Goal: Find specific page/section: Find specific page/section

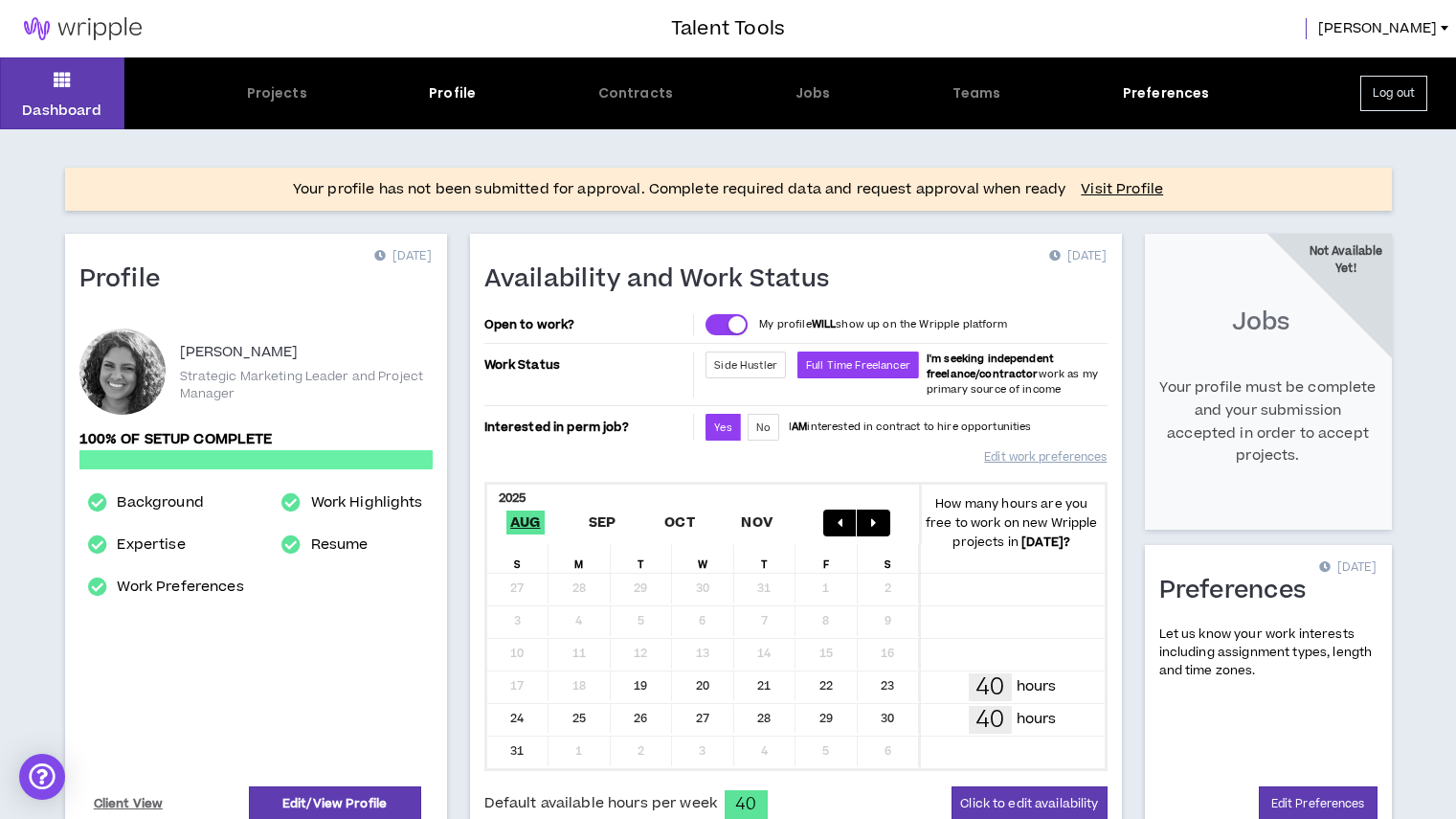
scroll to position [273, 0]
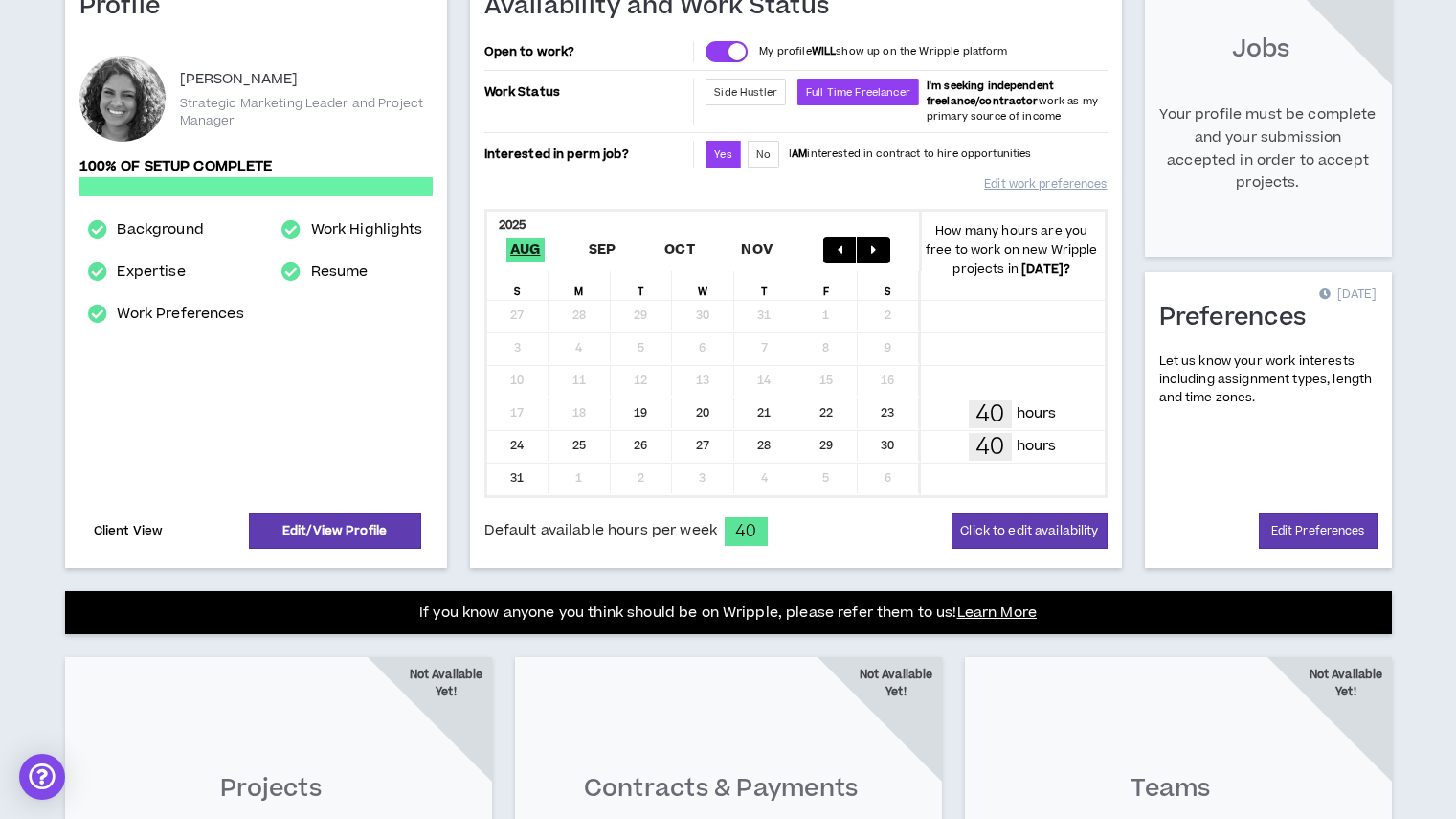
click at [131, 533] on link "Client View" at bounding box center [128, 531] width 75 height 34
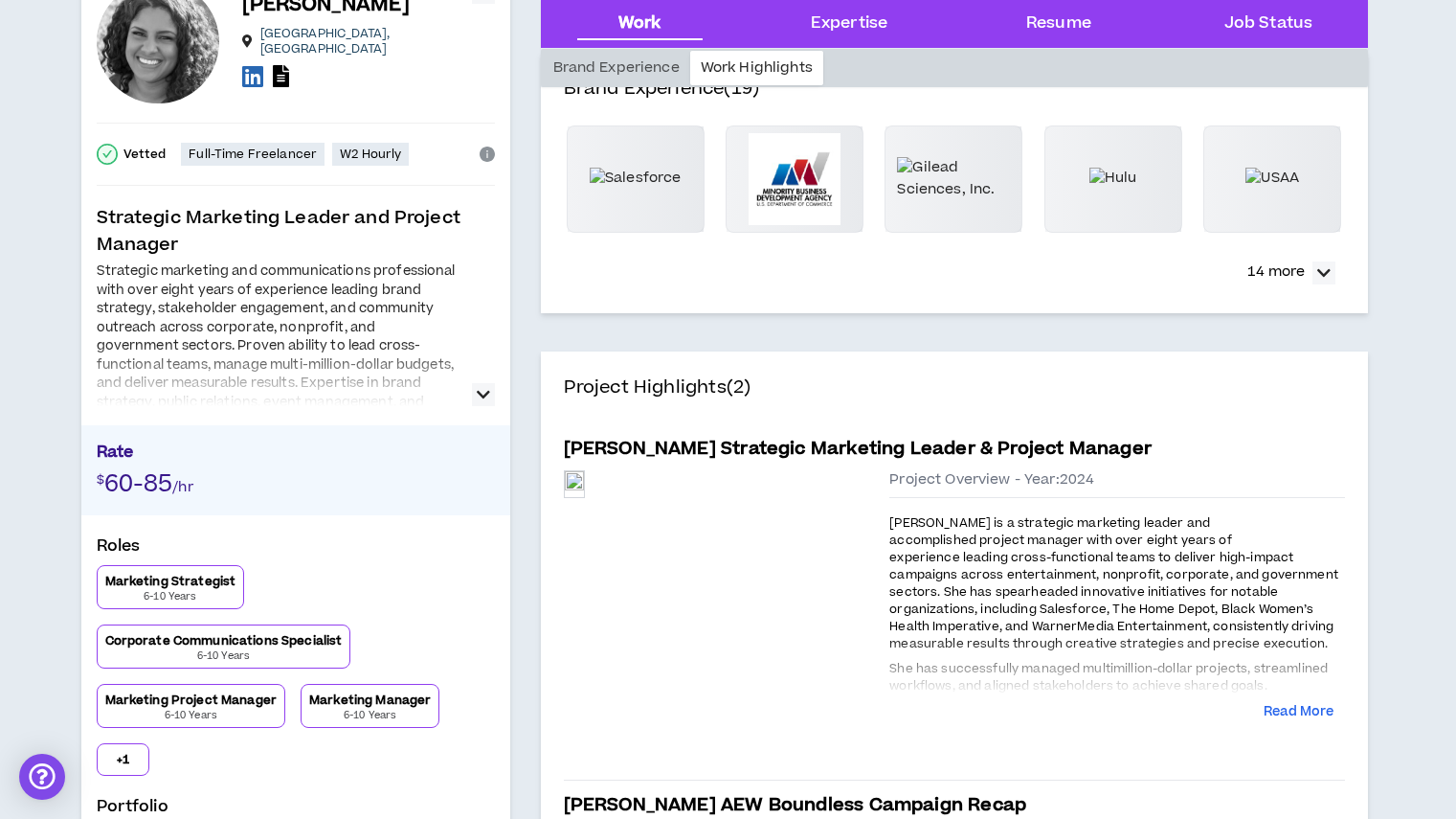
scroll to position [147, 0]
click at [1275, 709] on button "Read More" at bounding box center [1298, 712] width 69 height 19
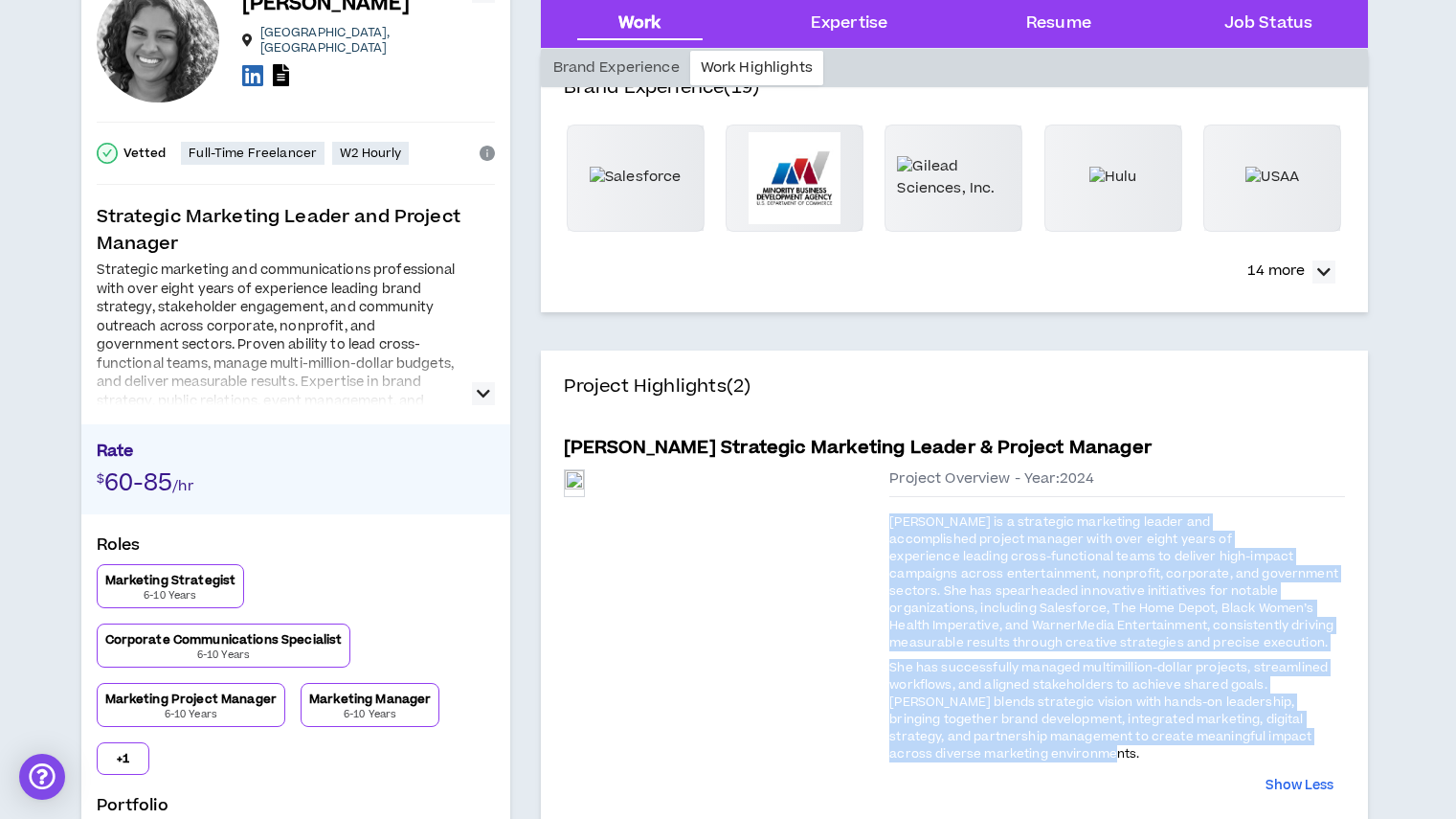
drag, startPoint x: 892, startPoint y: 521, endPoint x: 1122, endPoint y: 756, distance: 328.8
click at [1122, 756] on div "[PERSON_NAME] is a strategic marketing leader and accomplished project manager …" at bounding box center [1117, 638] width 455 height 252
copy div "[PERSON_NAME] is a strategic marketing leader and accomplished project manager …"
